Goal: Task Accomplishment & Management: Use online tool/utility

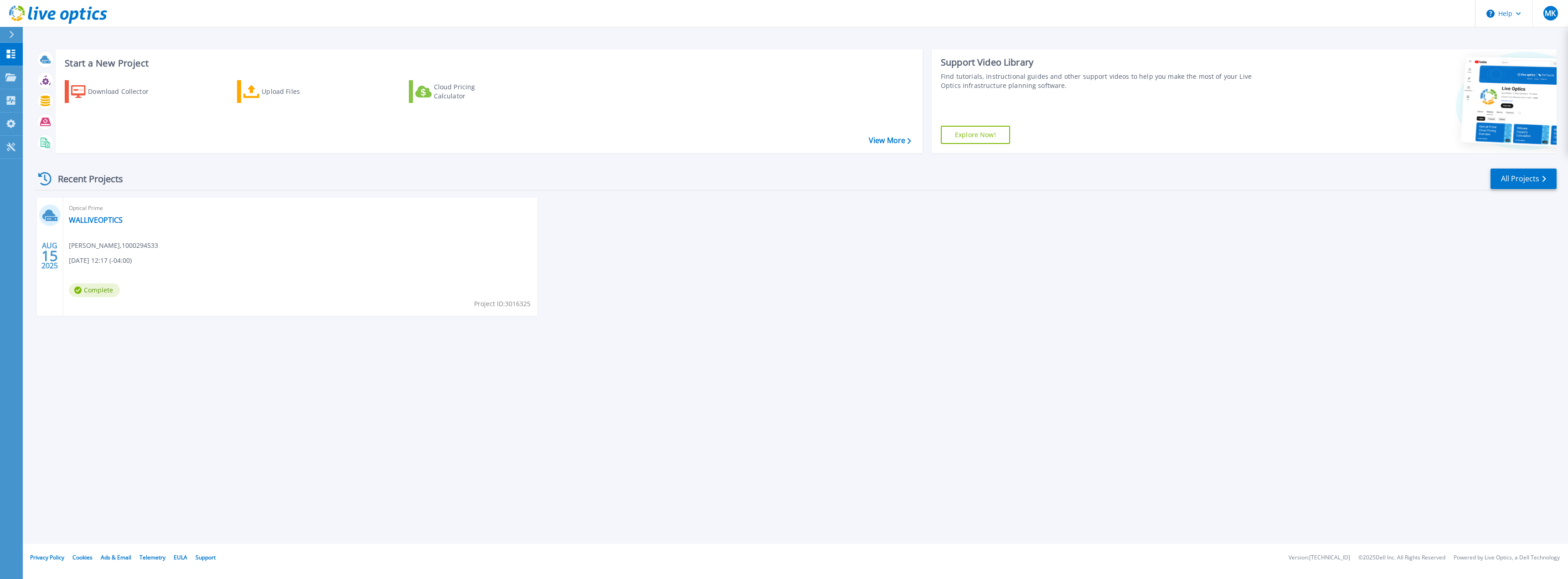
click at [200, 269] on div "Optical Prime WALLIVEOPTICS [PERSON_NAME] , 1000294533 [DATE] 12:17 (-04:00) Co…" at bounding box center [300, 257] width 474 height 118
click at [101, 221] on link "WALLIVEOPTICS" at bounding box center [96, 220] width 54 height 9
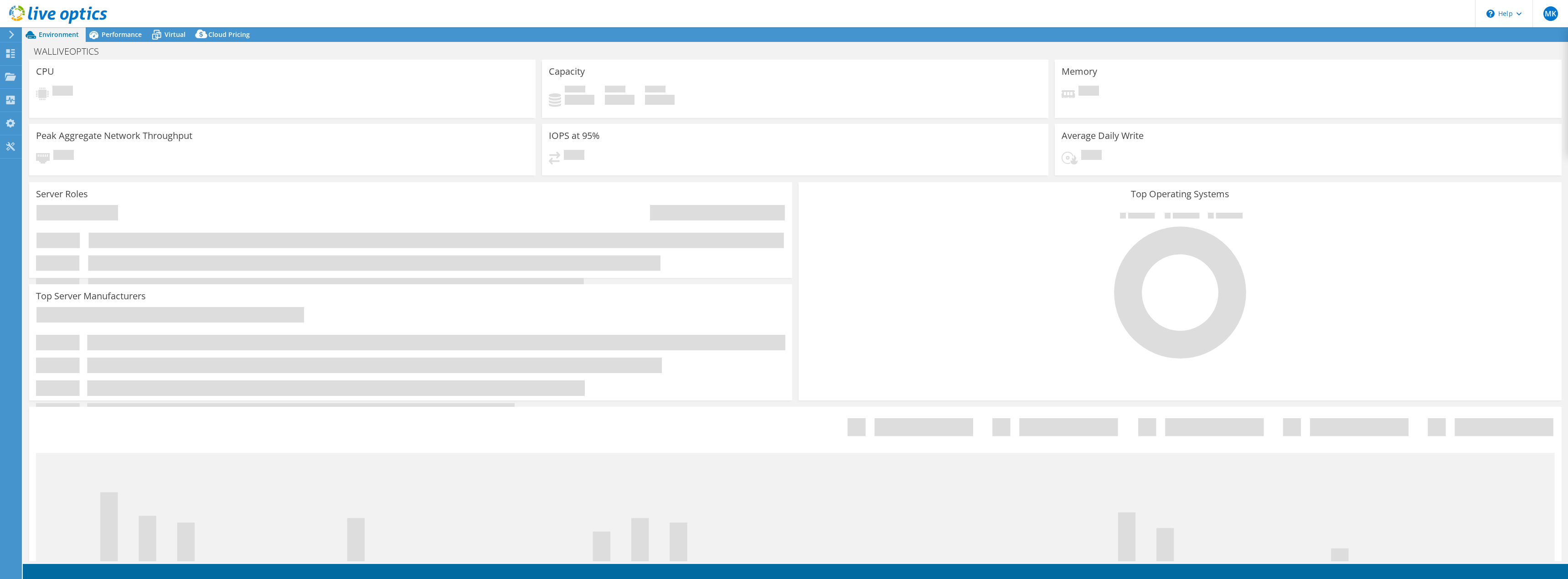
select select "USD"
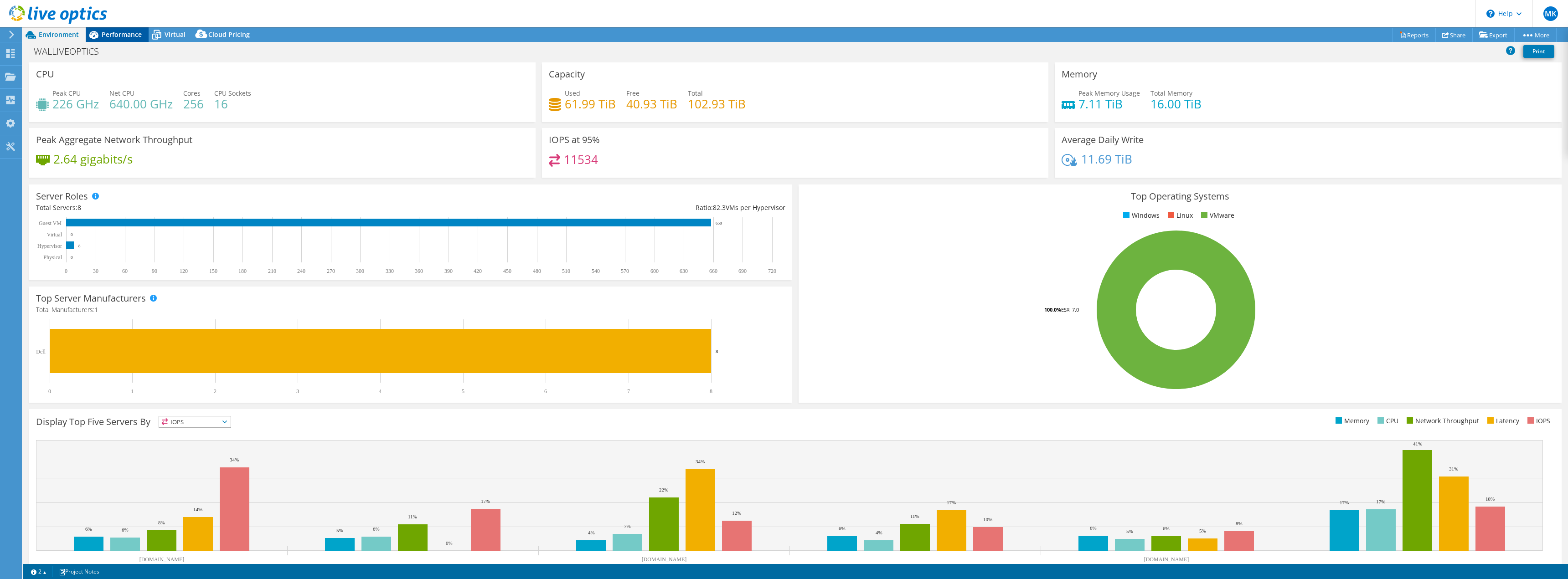
click at [94, 34] on icon at bounding box center [94, 35] width 9 height 8
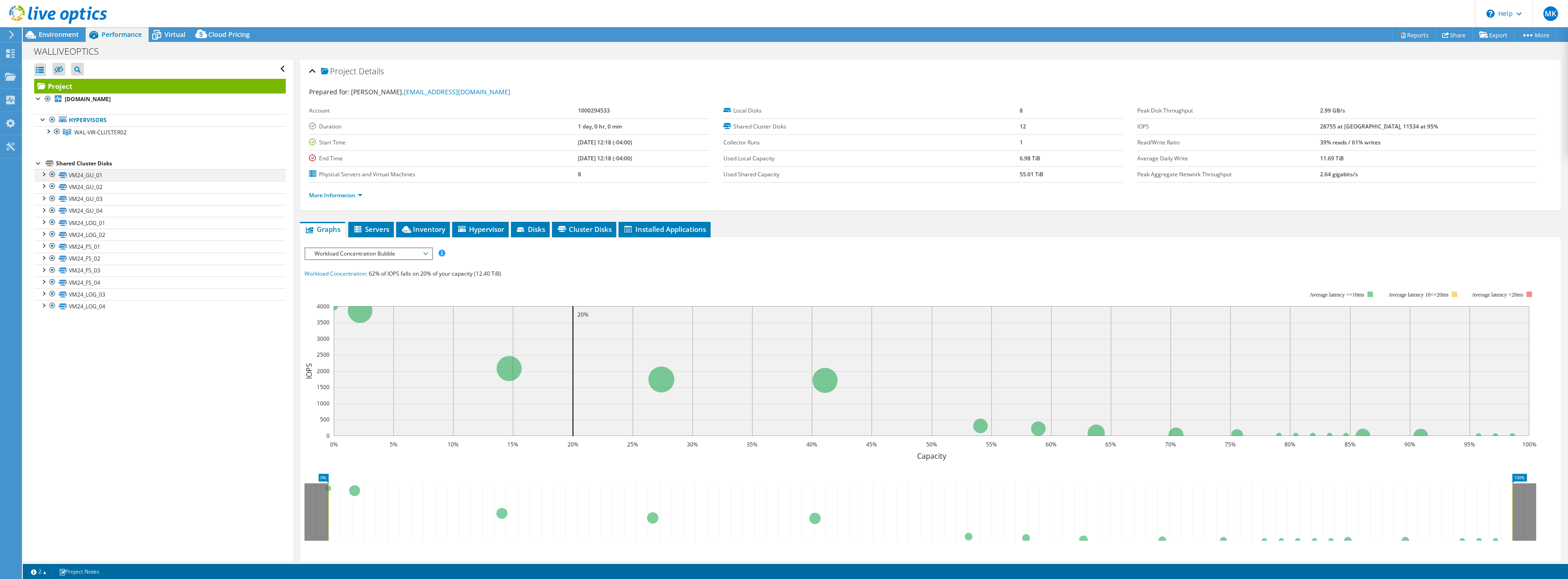
click at [44, 173] on div at bounding box center [43, 173] width 9 height 9
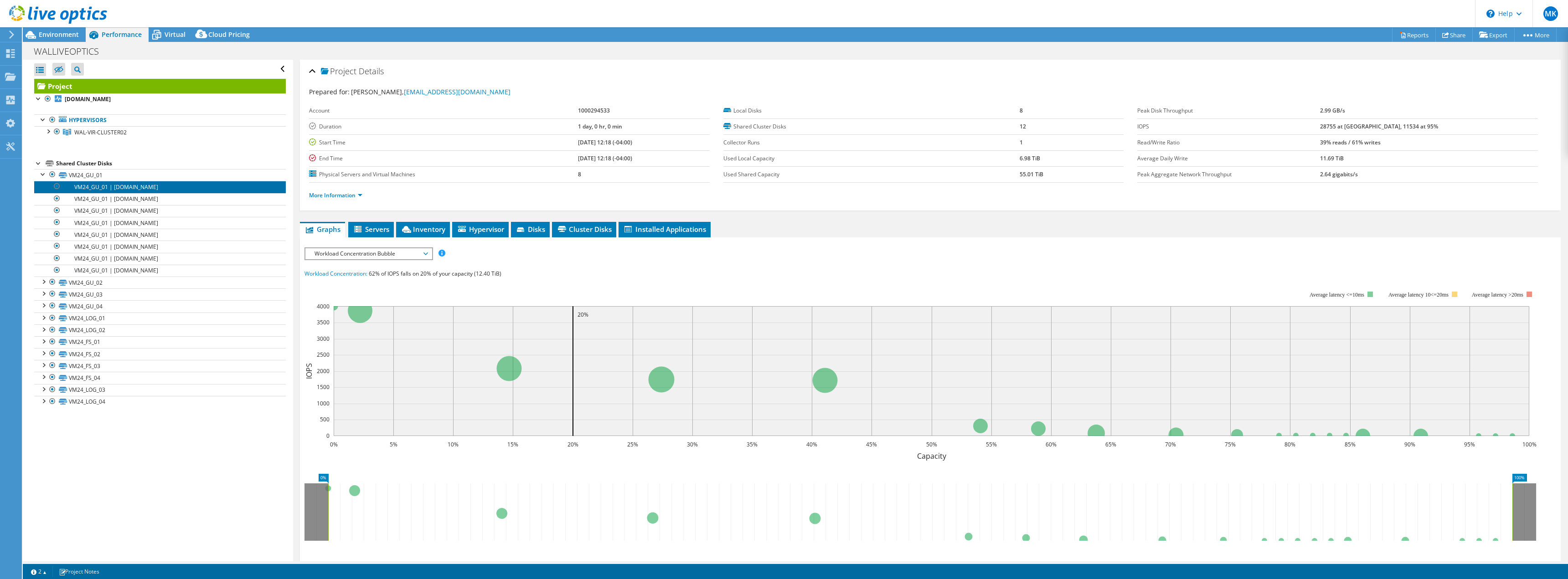
click at [102, 184] on link "VM24_GU_01 | walvmh13.corp.nlg1.com" at bounding box center [159, 186] width 251 height 12
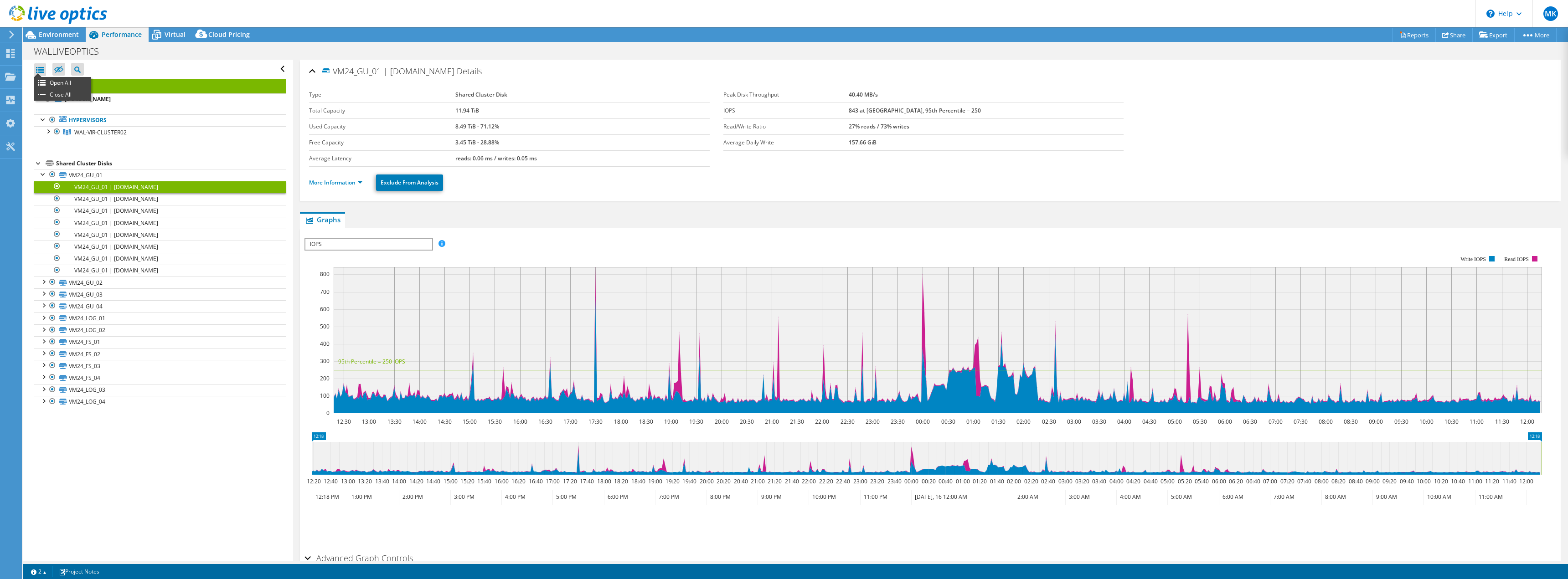
click at [39, 68] on div at bounding box center [40, 69] width 12 height 13
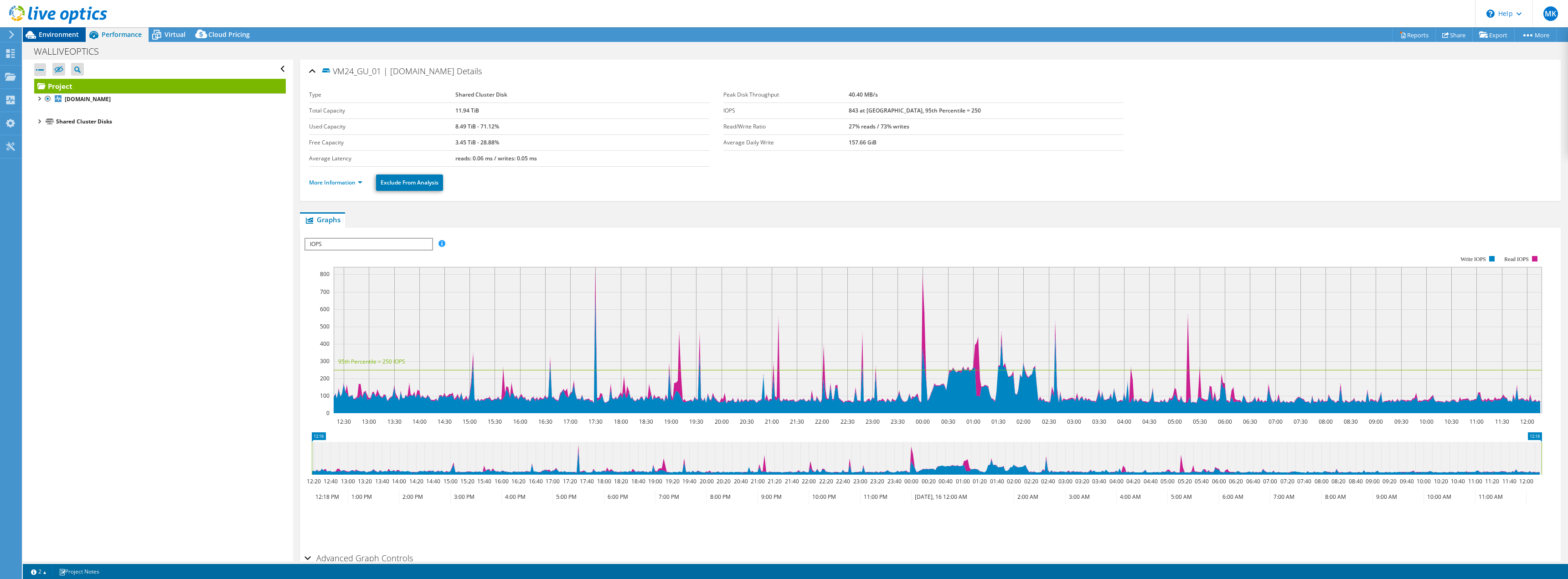
click at [51, 35] on span "Environment" at bounding box center [59, 34] width 40 height 9
